Goal: Find specific page/section: Find specific page/section

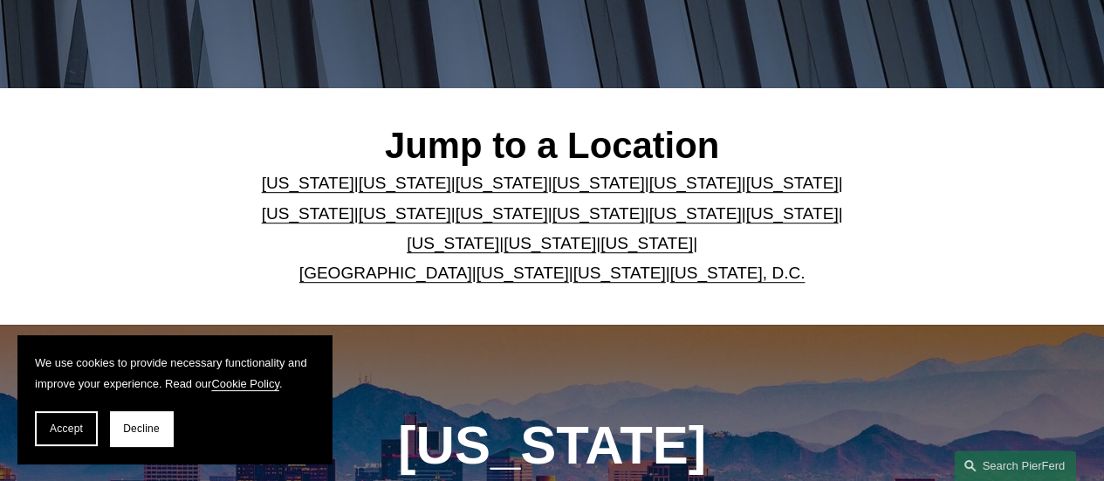
scroll to position [360, 0]
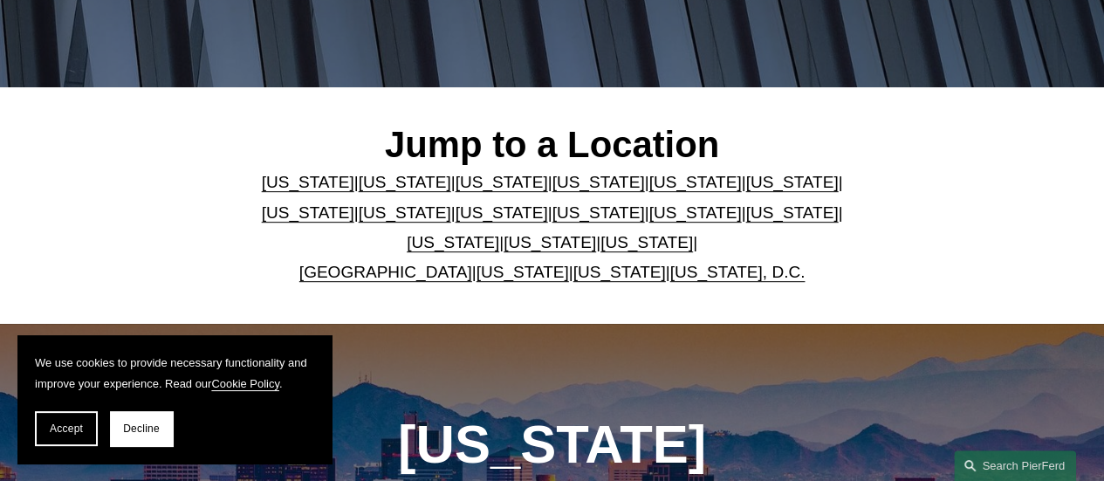
click at [395, 277] on link "[GEOGRAPHIC_DATA]" at bounding box center [385, 272] width 173 height 18
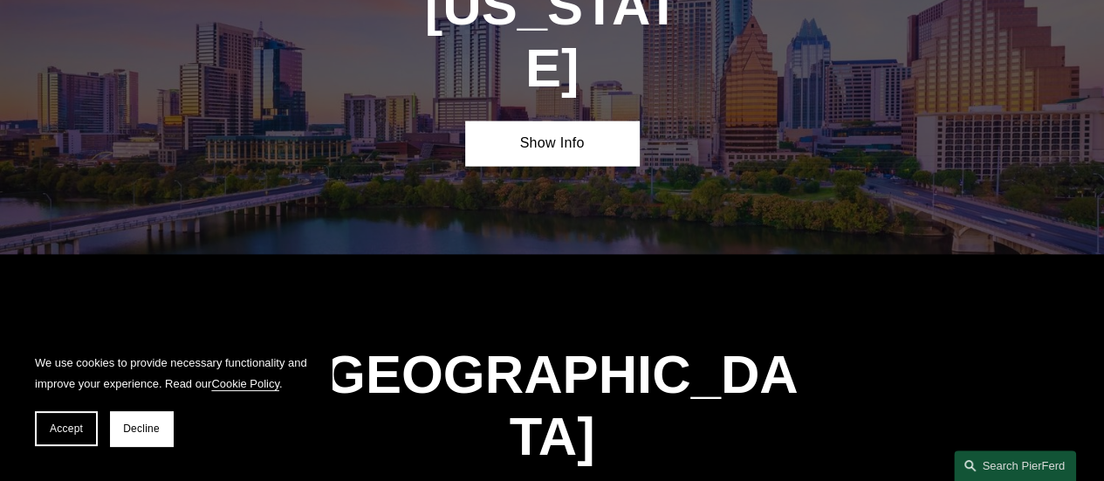
scroll to position [5431, 0]
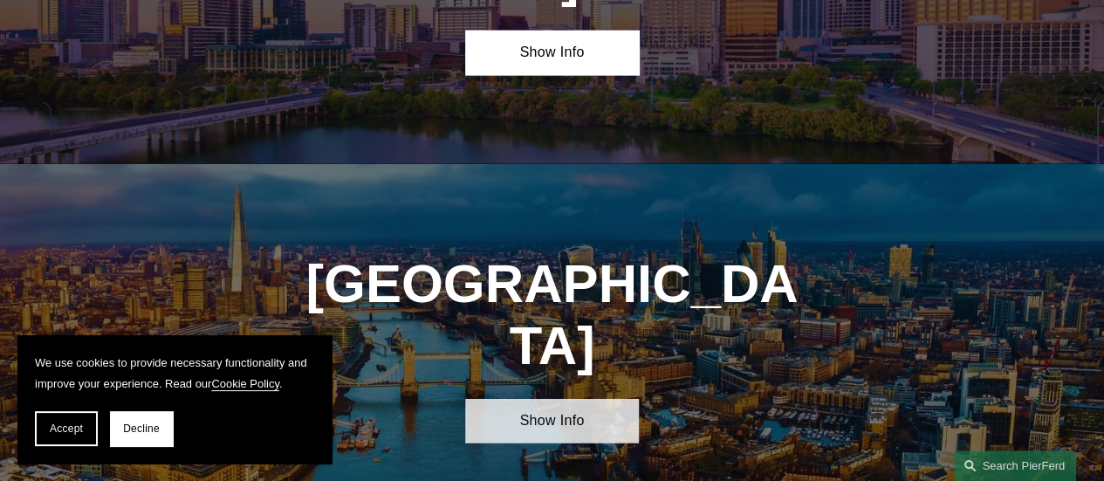
click at [522, 399] on link "Show Info" at bounding box center [551, 421] width 173 height 45
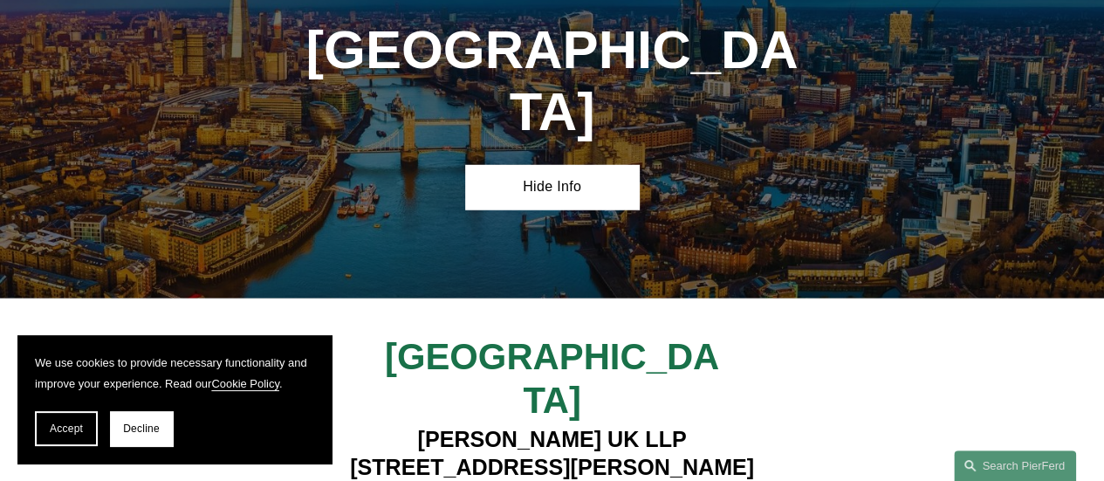
scroll to position [5665, 0]
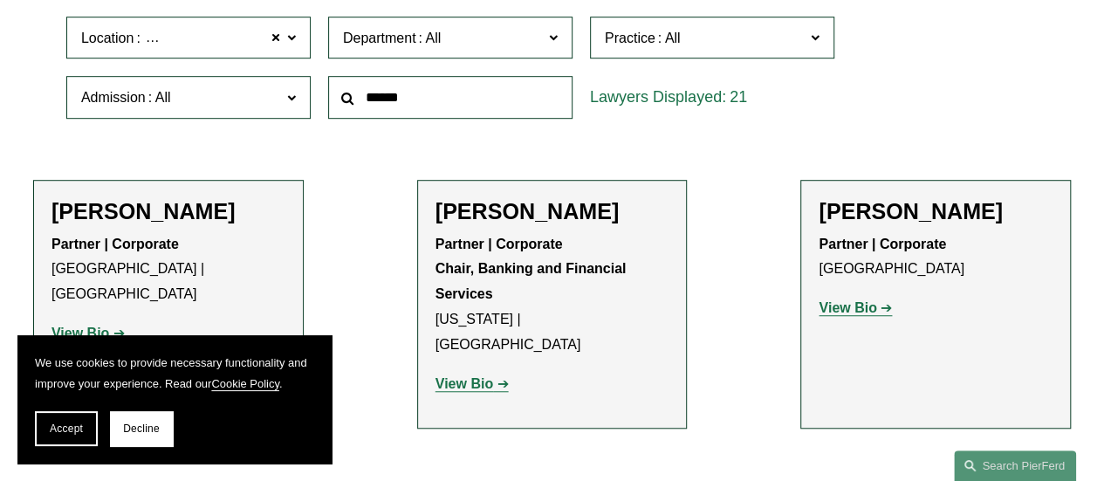
scroll to position [495, 0]
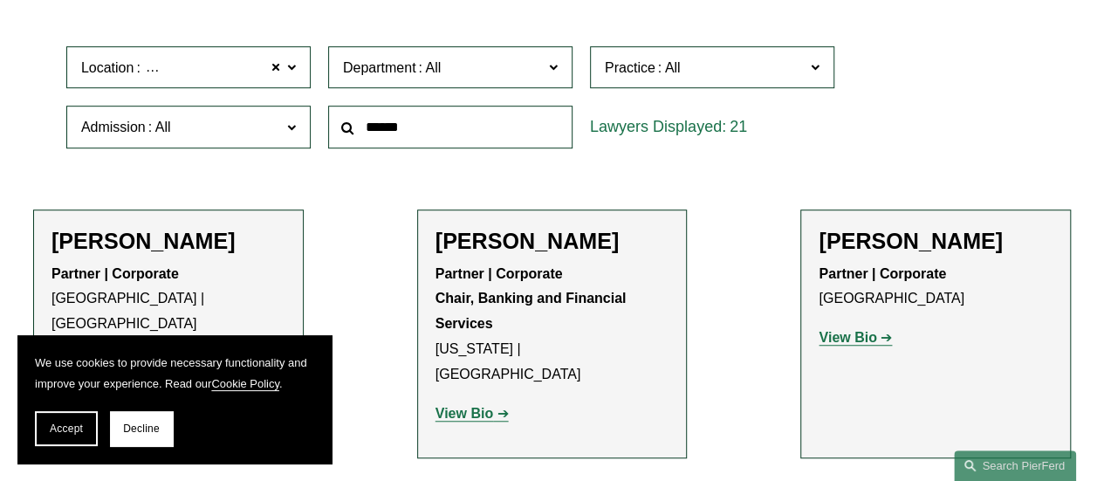
click at [667, 63] on span at bounding box center [670, 67] width 28 height 15
click at [555, 65] on span at bounding box center [553, 66] width 9 height 23
click at [471, 70] on span "Department" at bounding box center [443, 68] width 200 height 24
click at [471, 71] on span "Department" at bounding box center [443, 68] width 200 height 24
click at [251, 69] on span "Location [GEOGRAPHIC_DATA]" at bounding box center [181, 68] width 200 height 24
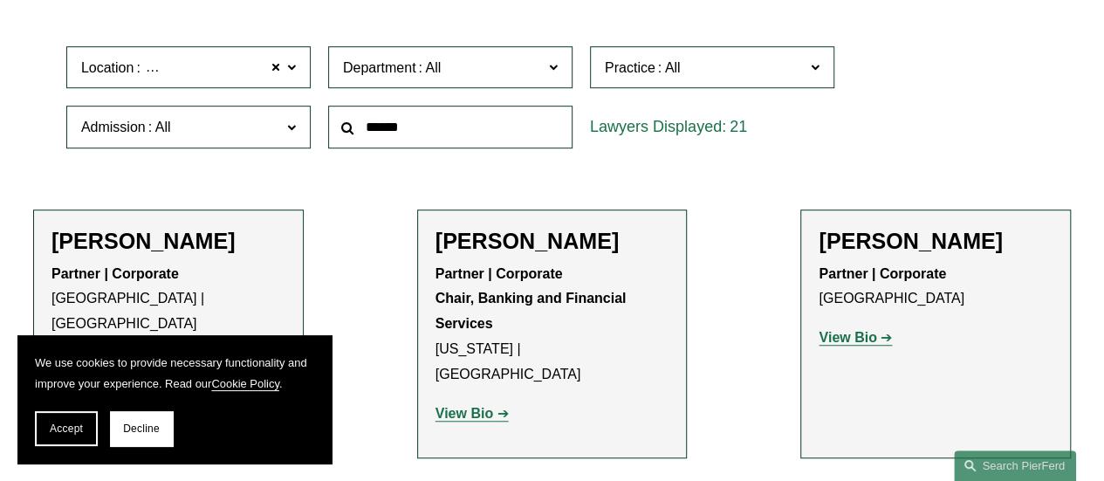
click at [251, 69] on span "Location [GEOGRAPHIC_DATA]" at bounding box center [181, 68] width 200 height 24
click at [894, 63] on div "Location [GEOGRAPHIC_DATA] [GEOGRAPHIC_DATA] All [GEOGRAPHIC_DATA] [GEOGRAPHIC_…" at bounding box center [552, 98] width 989 height 120
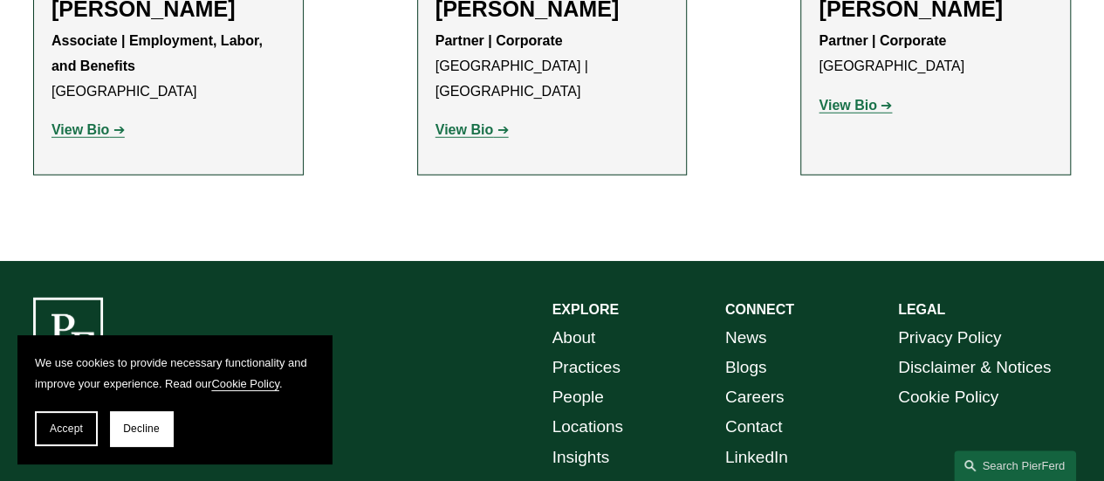
scroll to position [2411, 0]
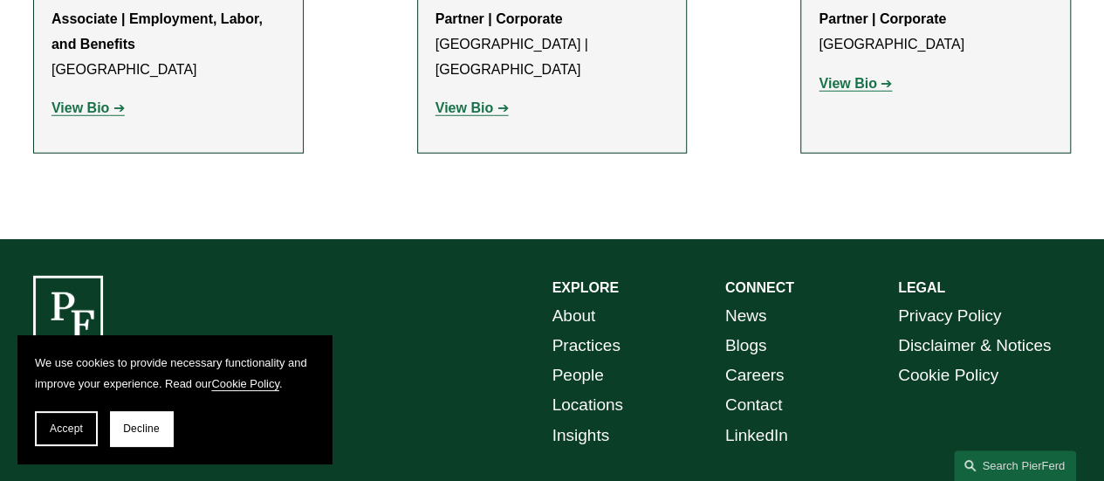
click at [739, 361] on link "Careers" at bounding box center [755, 376] width 59 height 30
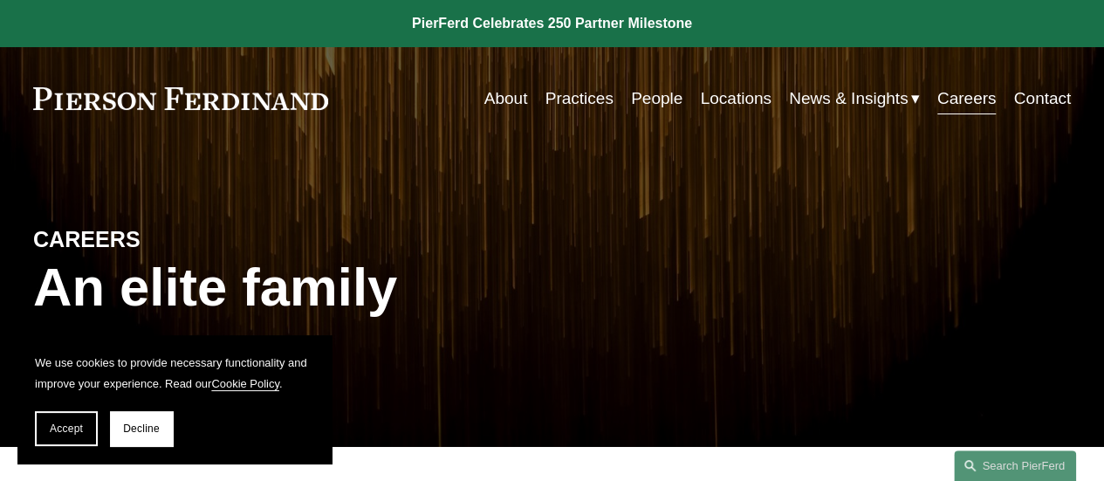
scroll to position [250, 0]
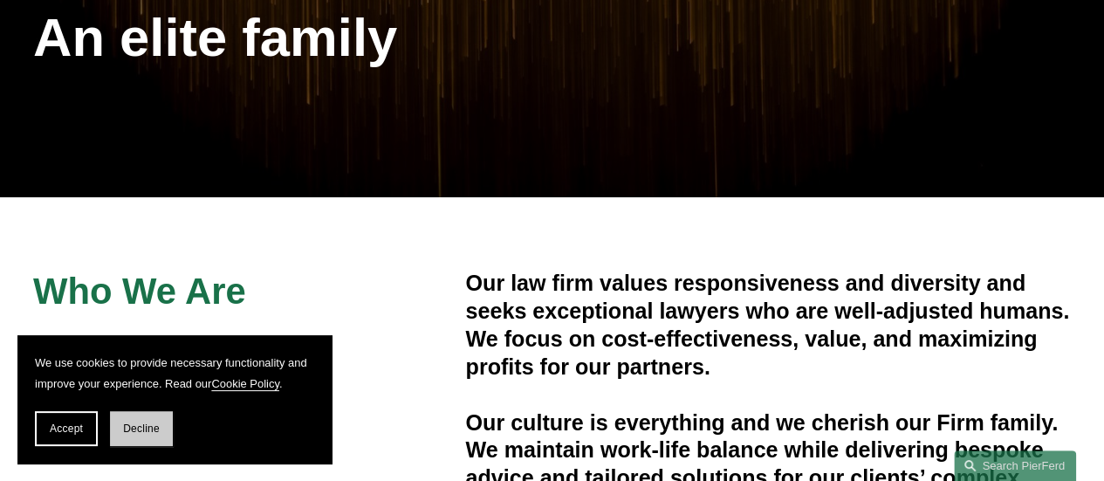
click at [148, 430] on span "Decline" at bounding box center [141, 429] width 37 height 12
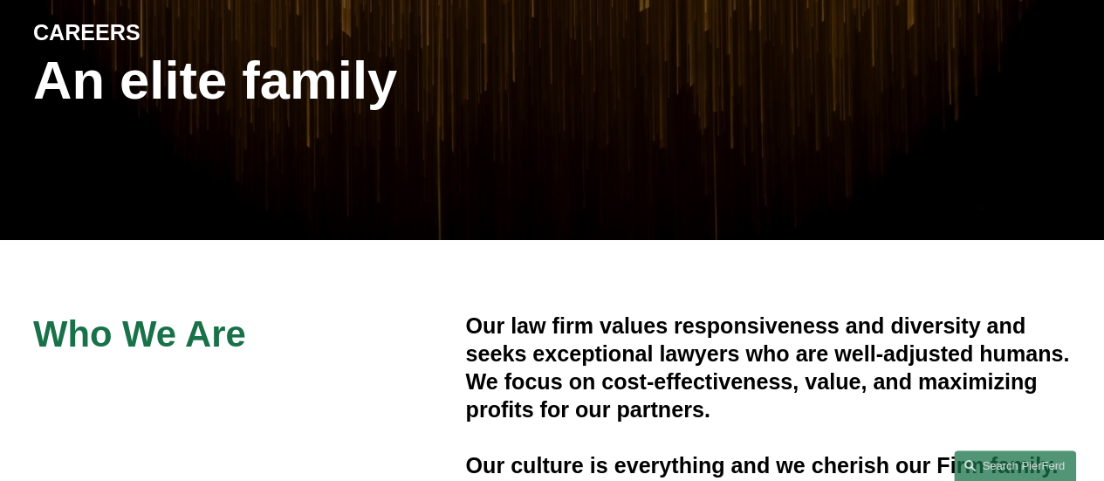
scroll to position [0, 0]
